Goal: Task Accomplishment & Management: Manage account settings

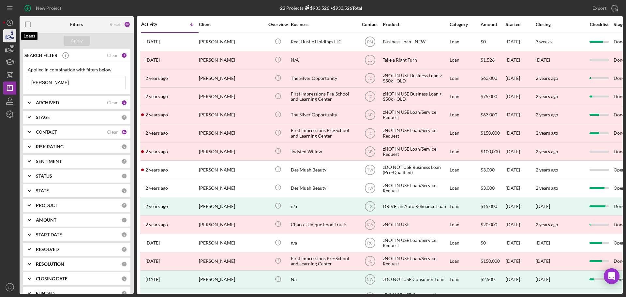
click at [11, 38] on icon "button" at bounding box center [10, 36] width 16 height 16
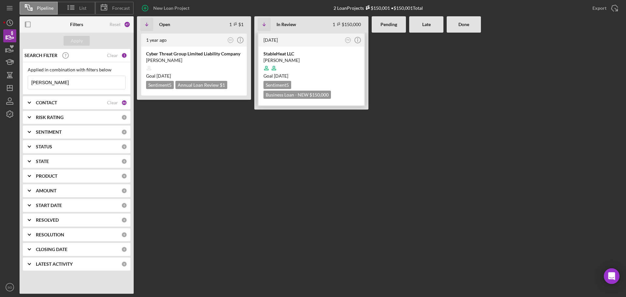
click at [324, 67] on div at bounding box center [312, 68] width 96 height 12
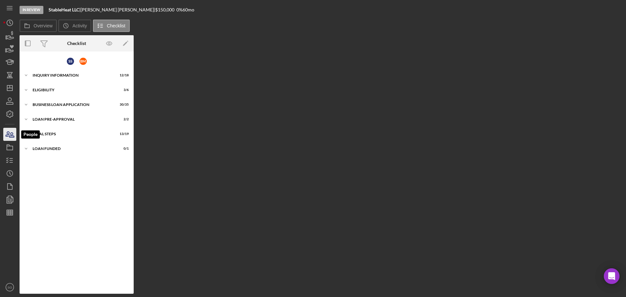
click at [11, 136] on icon "button" at bounding box center [10, 134] width 16 height 16
